Goal: Task Accomplishment & Management: Use online tool/utility

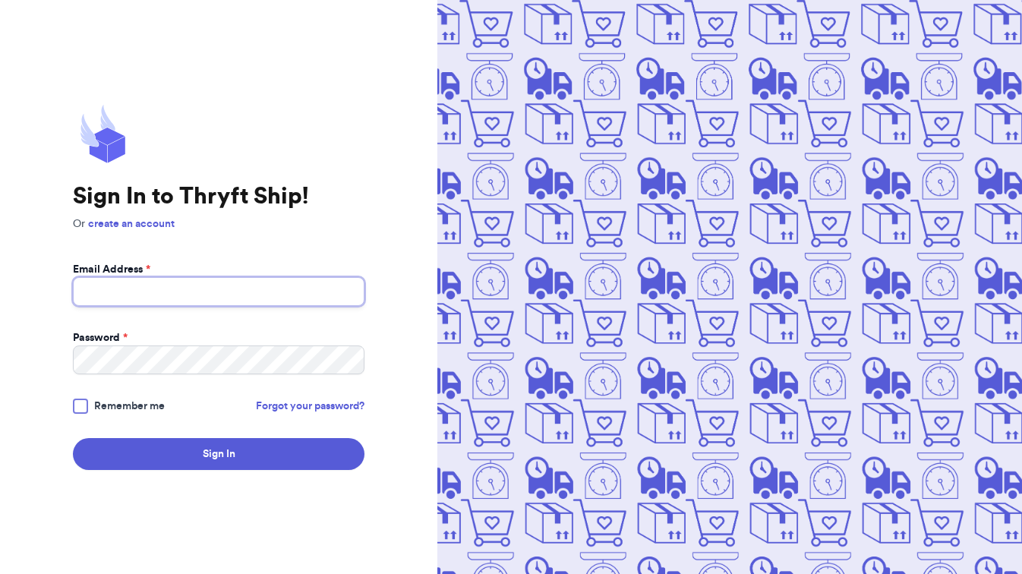
type input "[EMAIL_ADDRESS][DOMAIN_NAME]"
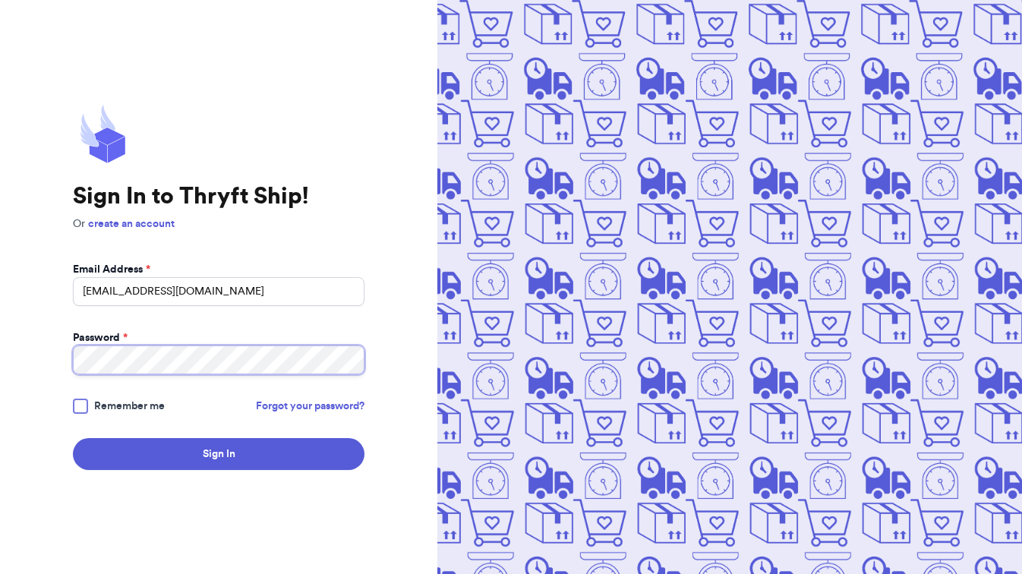
click at [219, 454] on button "Sign In" at bounding box center [218, 454] width 291 height 32
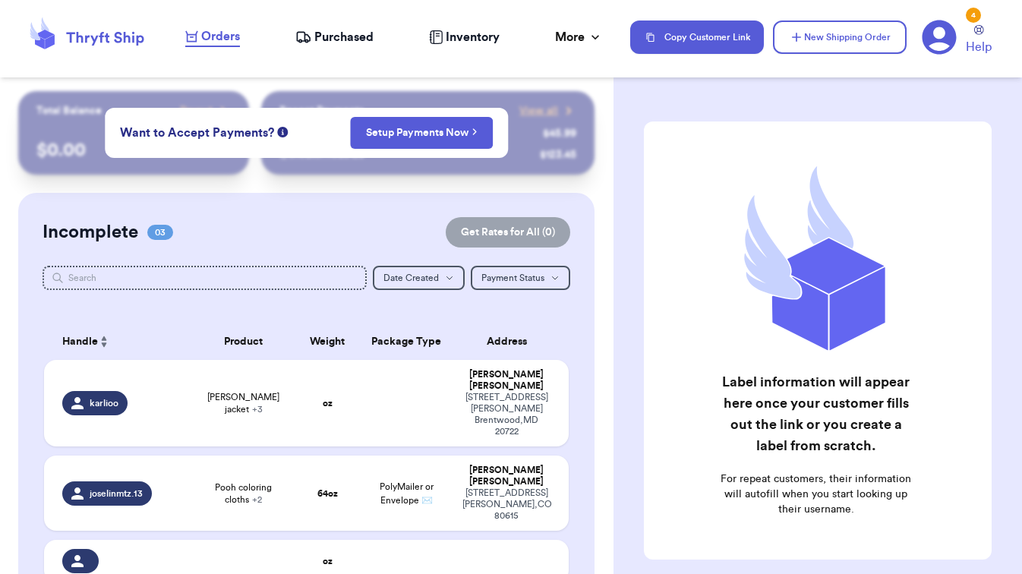
checkbox input "false"
click at [130, 178] on div "Customer Link New Order Total Balance Payout $ 0.00 Recent Payments View all @ …" at bounding box center [306, 471] width 613 height 760
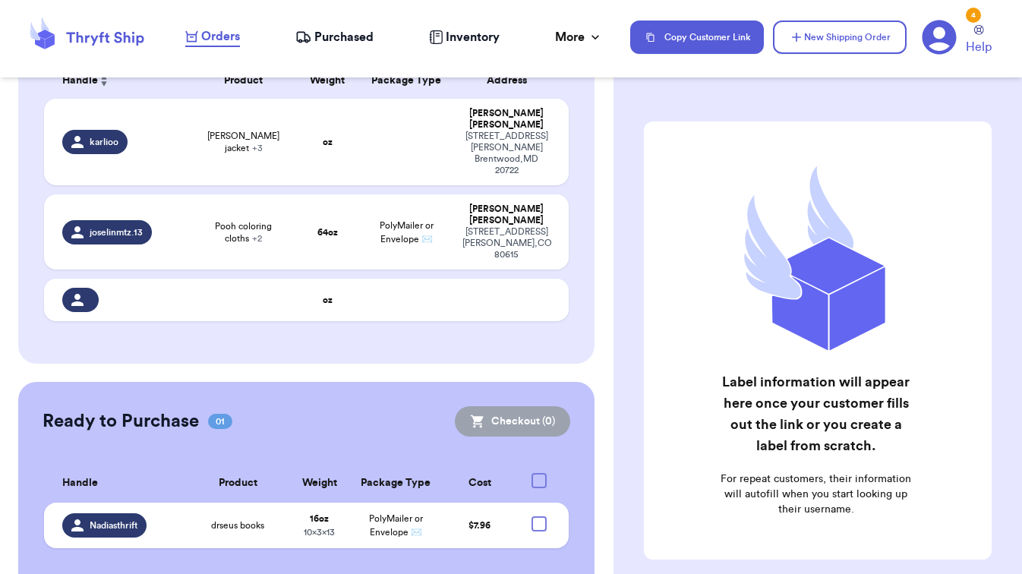
scroll to position [261, 0]
click at [200, 154] on span "[PERSON_NAME] jacket + 3" at bounding box center [243, 142] width 87 height 24
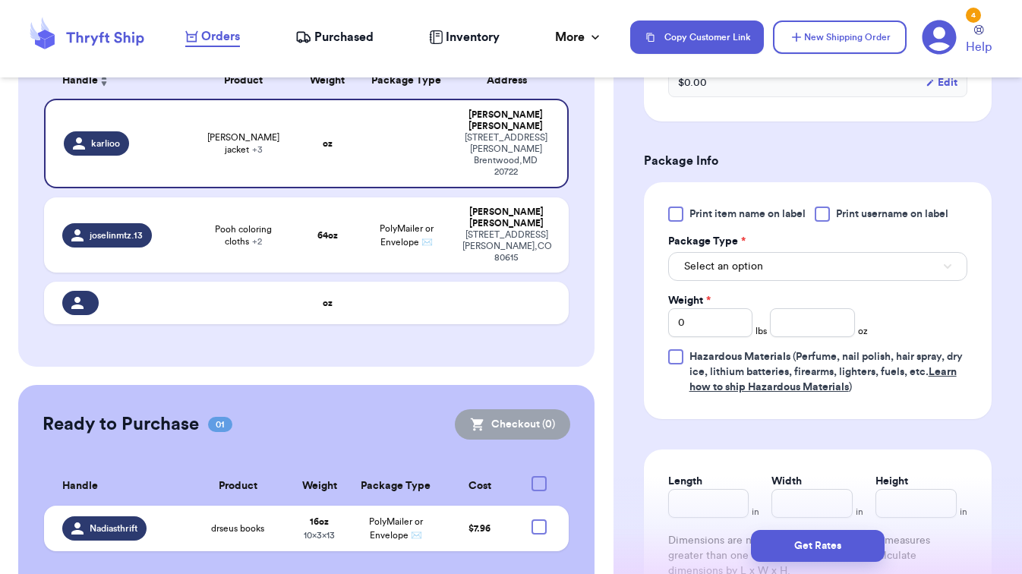
scroll to position [754, 0]
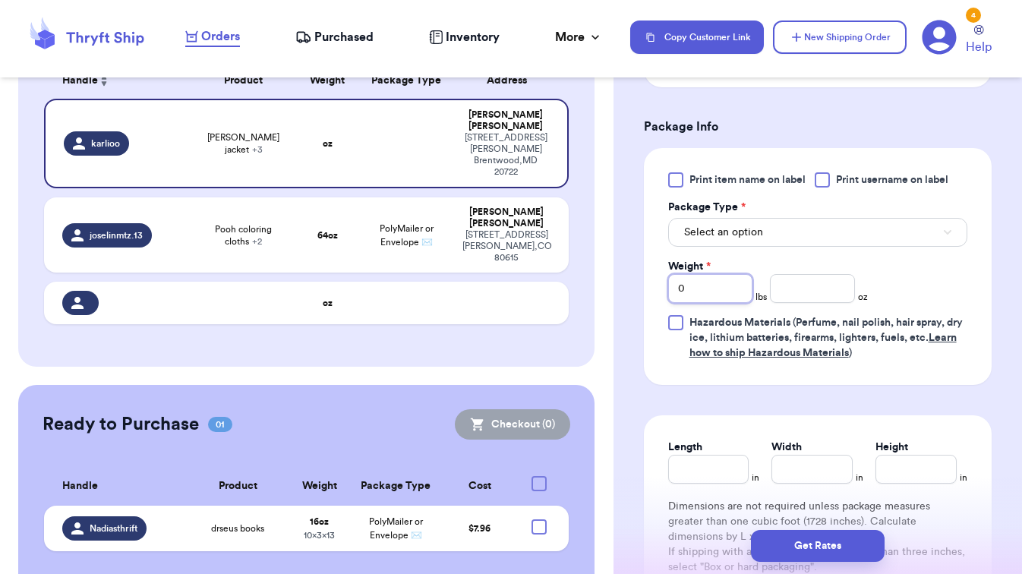
click at [725, 291] on input "0" at bounding box center [710, 288] width 84 height 29
type input "1"
click at [816, 294] on input "number" at bounding box center [812, 288] width 84 height 29
type input "12"
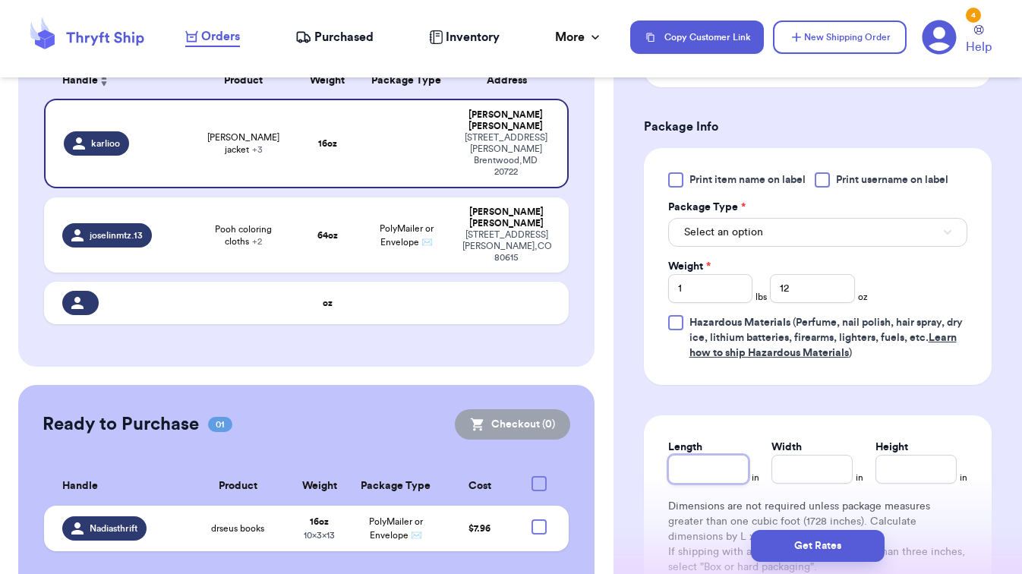
click at [724, 469] on input "Length" at bounding box center [708, 469] width 81 height 29
type input "8"
click at [786, 467] on input "Width *" at bounding box center [811, 469] width 81 height 29
type input "8"
click at [909, 472] on input "Height *" at bounding box center [915, 469] width 81 height 29
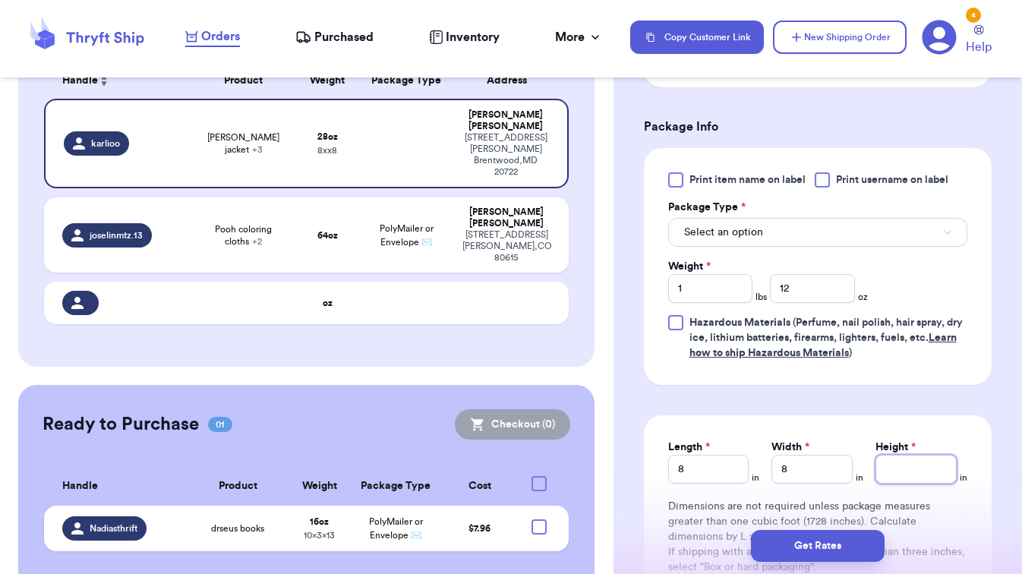
type input "9"
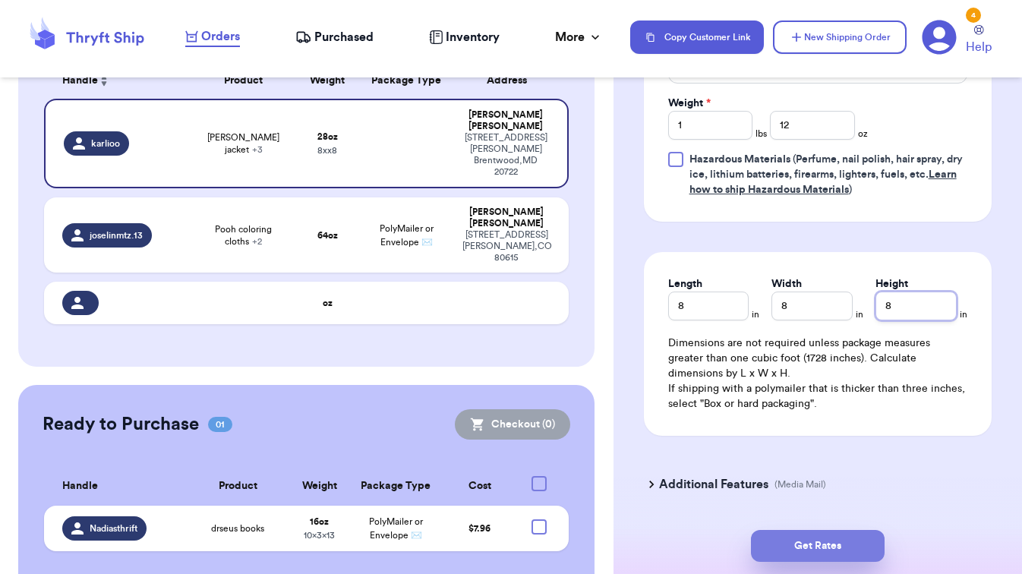
type input "8"
click at [827, 544] on button "Get Rates" at bounding box center [818, 546] width 134 height 32
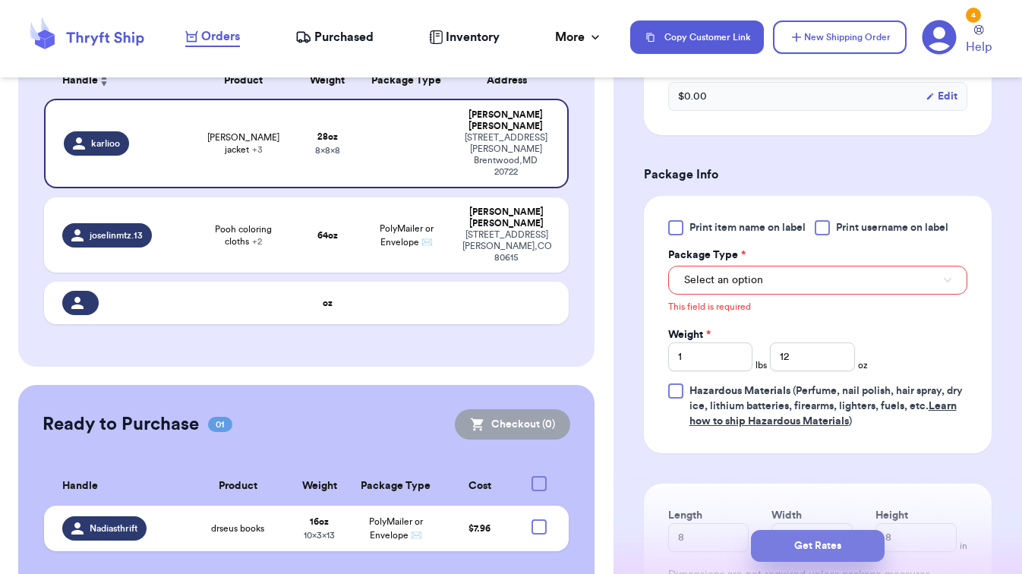
scroll to position [704, 0]
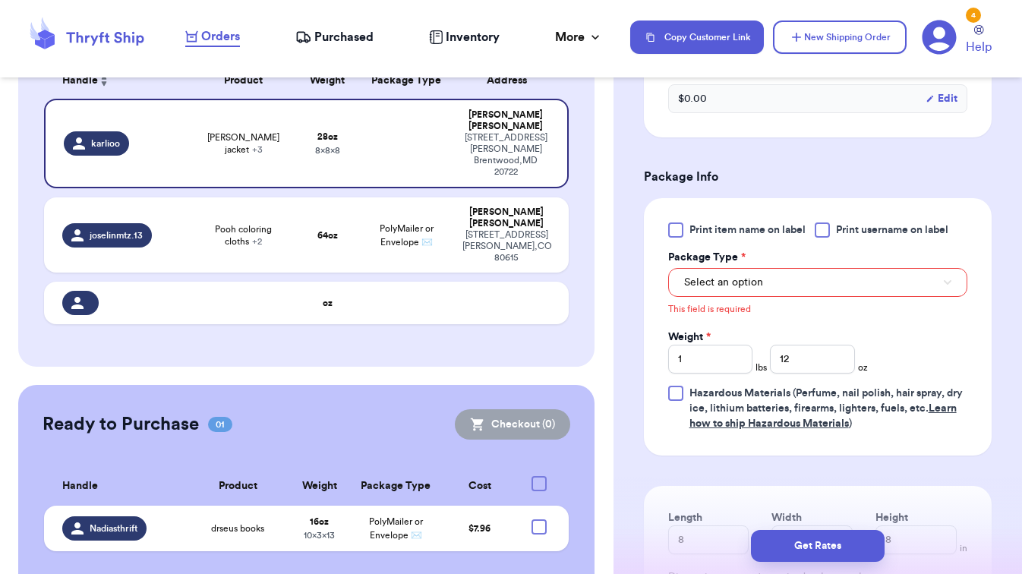
click at [785, 284] on button "Select an option" at bounding box center [817, 282] width 299 height 29
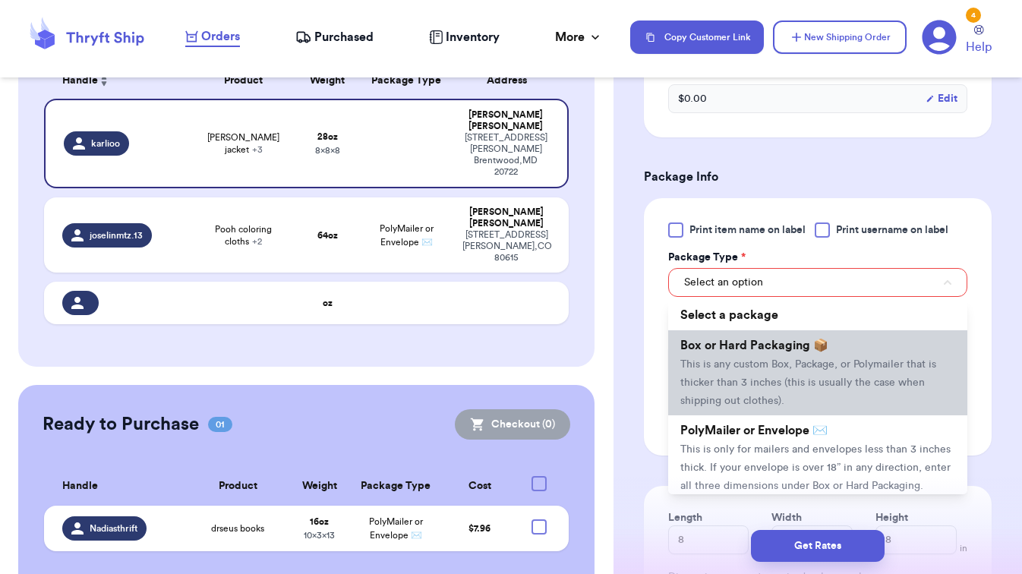
click at [756, 349] on span "Box or Hard Packaging 📦" at bounding box center [754, 345] width 148 height 12
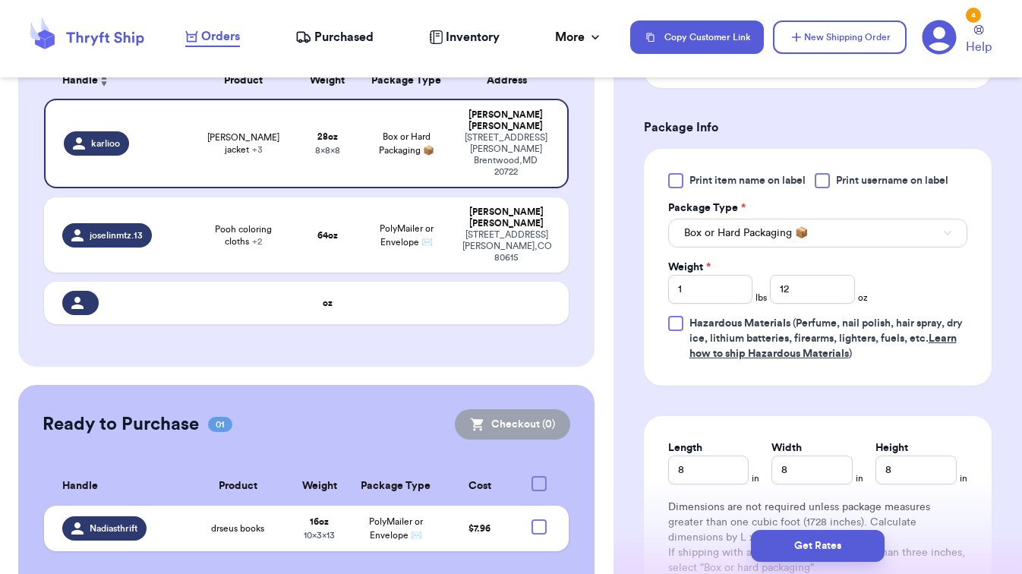
scroll to position [760, 0]
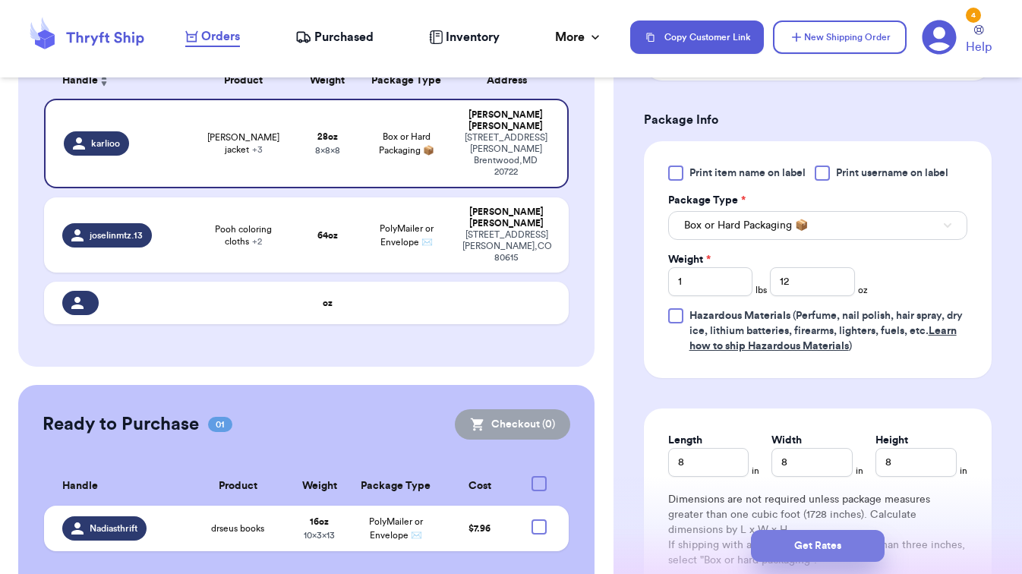
click at [800, 558] on button "Get Rates" at bounding box center [818, 546] width 134 height 32
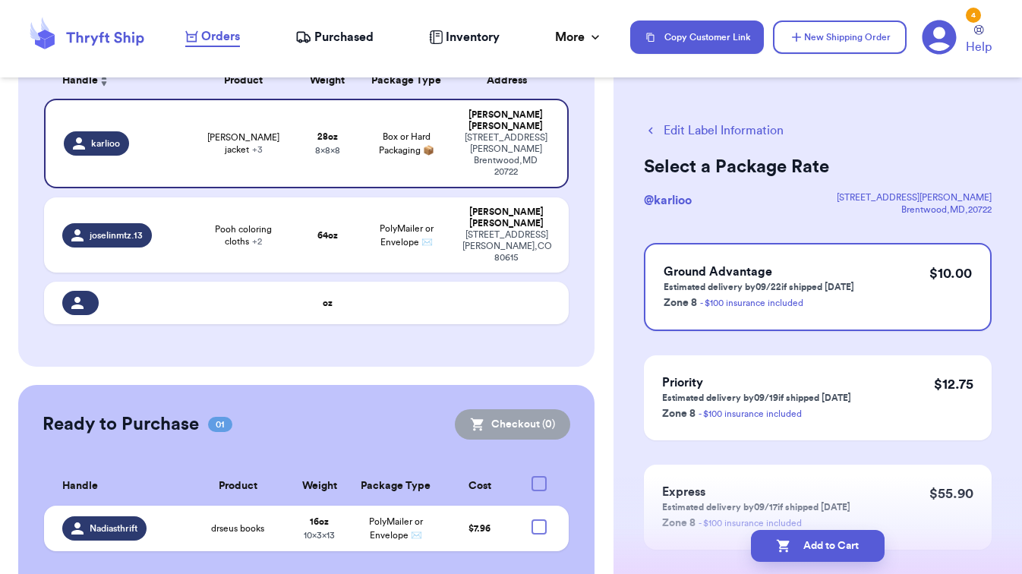
scroll to position [0, 0]
click at [650, 131] on icon "button" at bounding box center [651, 131] width 14 height 14
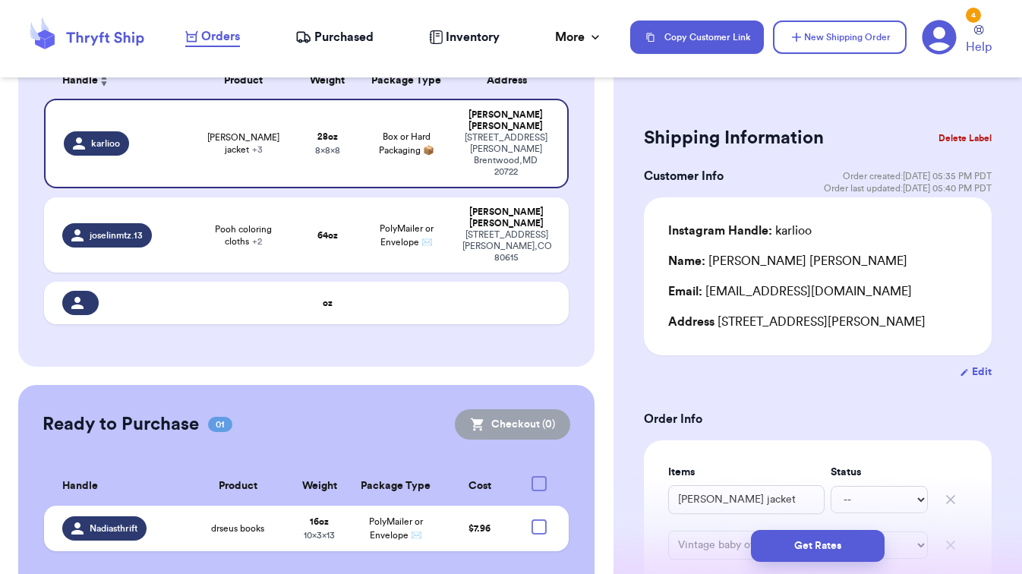
drag, startPoint x: 721, startPoint y: 325, endPoint x: 936, endPoint y: 320, distance: 214.8
click at [936, 320] on div "Address [STREET_ADDRESS][PERSON_NAME]" at bounding box center [817, 322] width 299 height 18
copy div "[STREET_ADDRESS][PERSON_NAME]"
